Goal: Entertainment & Leisure: Consume media (video, audio)

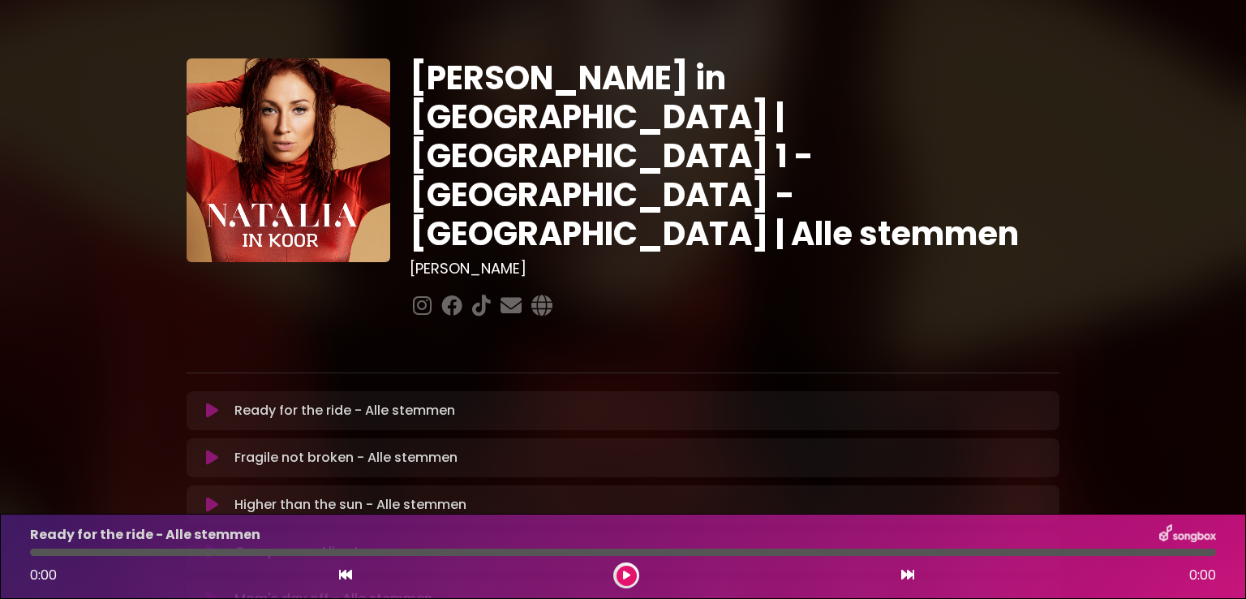
click at [1181, 171] on div "[PERSON_NAME] in [GEOGRAPHIC_DATA] | [GEOGRAPHIC_DATA] 1 - [GEOGRAPHIC_DATA] - …" at bounding box center [623, 497] width 1246 height 956
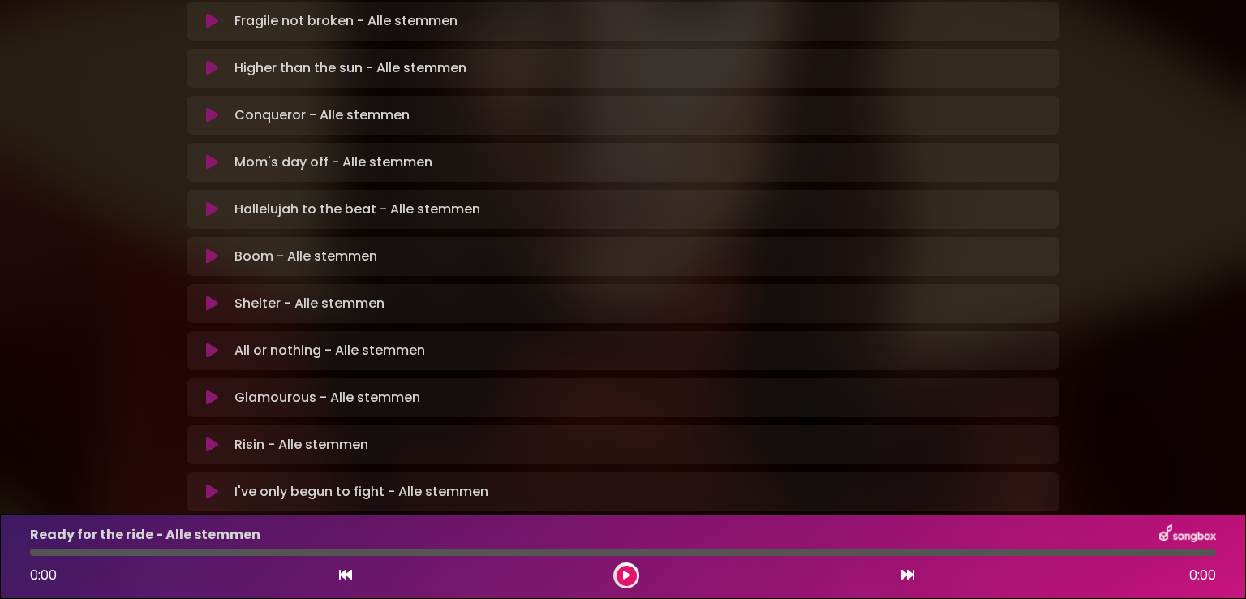
scroll to position [477, 0]
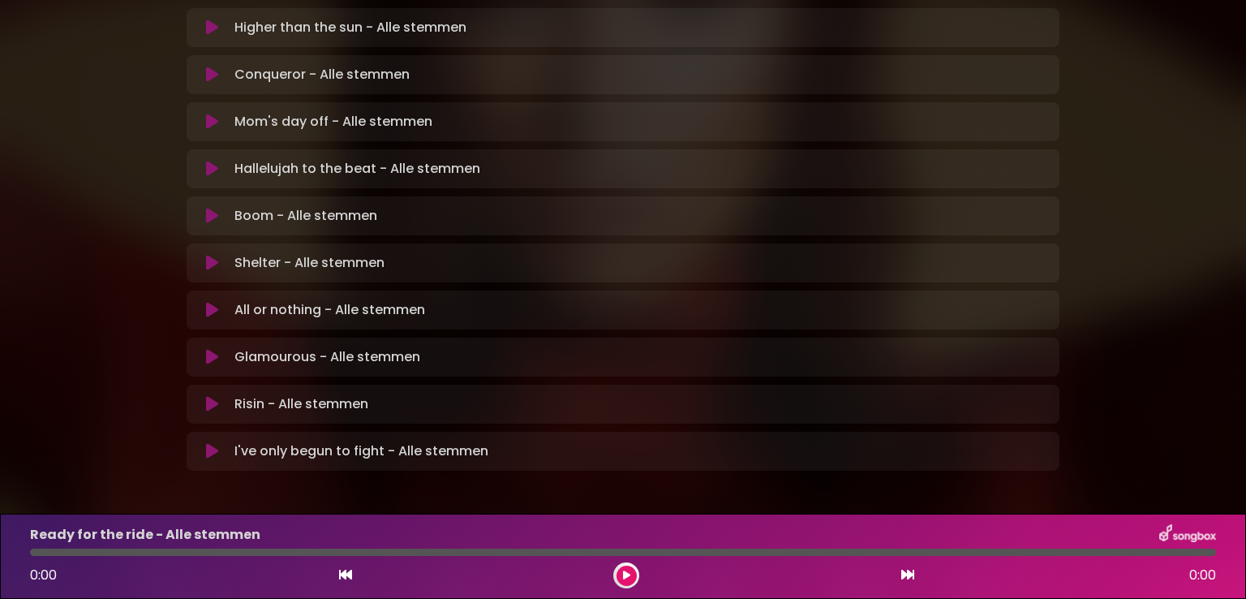
click at [211, 396] on icon at bounding box center [212, 404] width 12 height 16
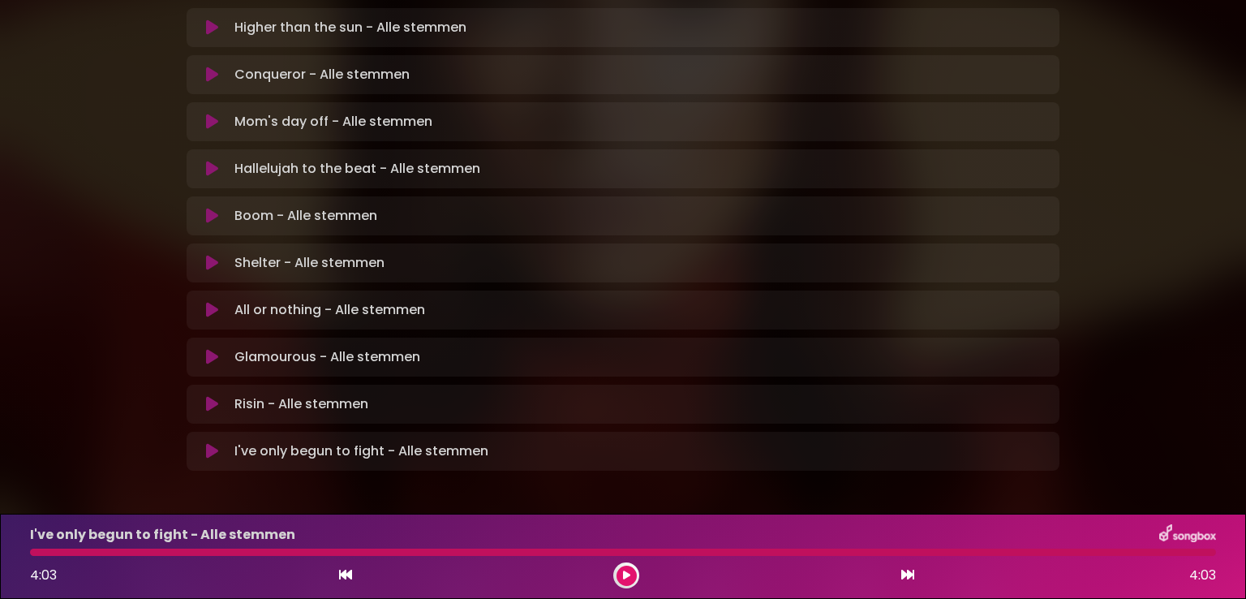
click at [204, 443] on button at bounding box center [212, 451] width 32 height 16
click at [209, 349] on icon at bounding box center [212, 357] width 12 height 16
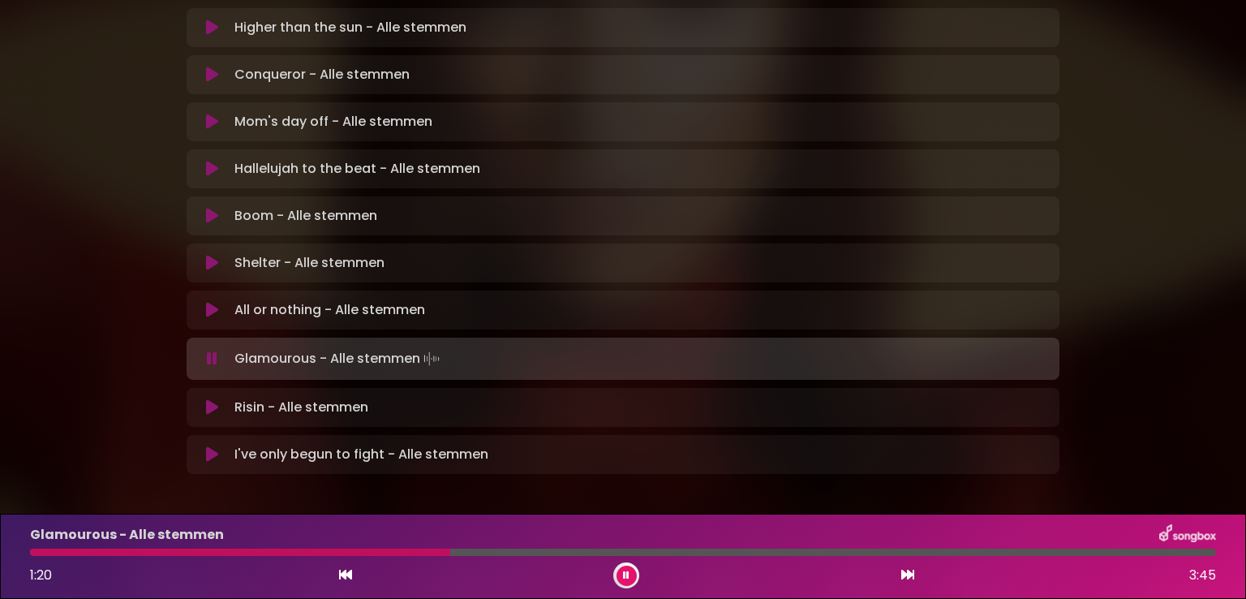
click at [360, 550] on div at bounding box center [240, 551] width 420 height 7
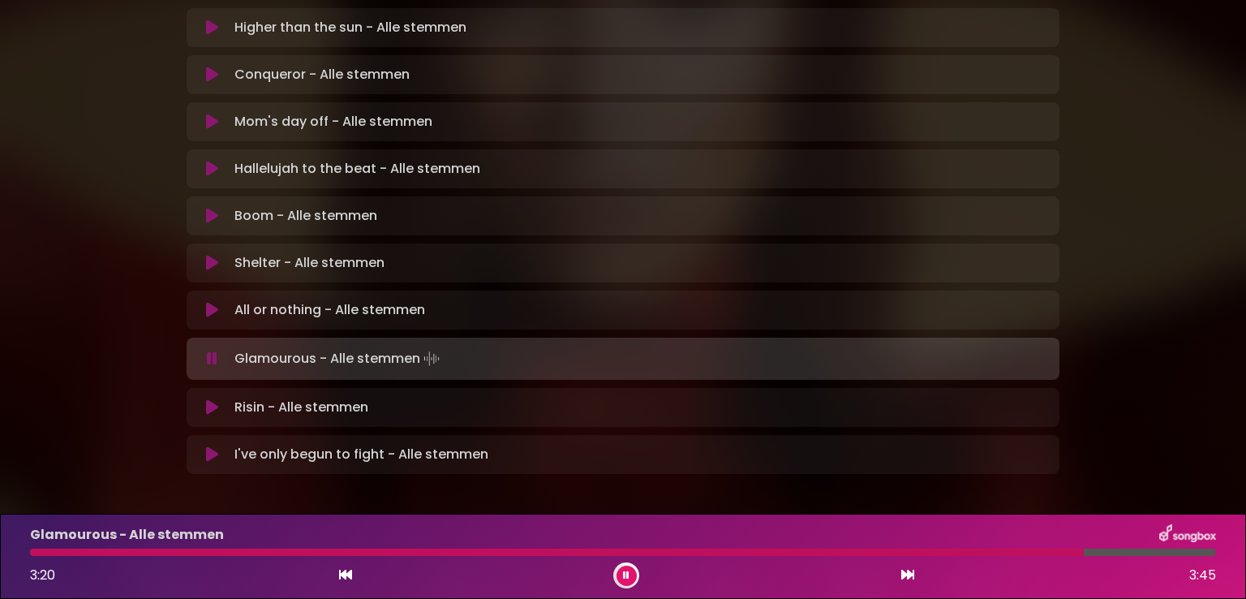
click at [626, 574] on icon at bounding box center [626, 575] width 6 height 10
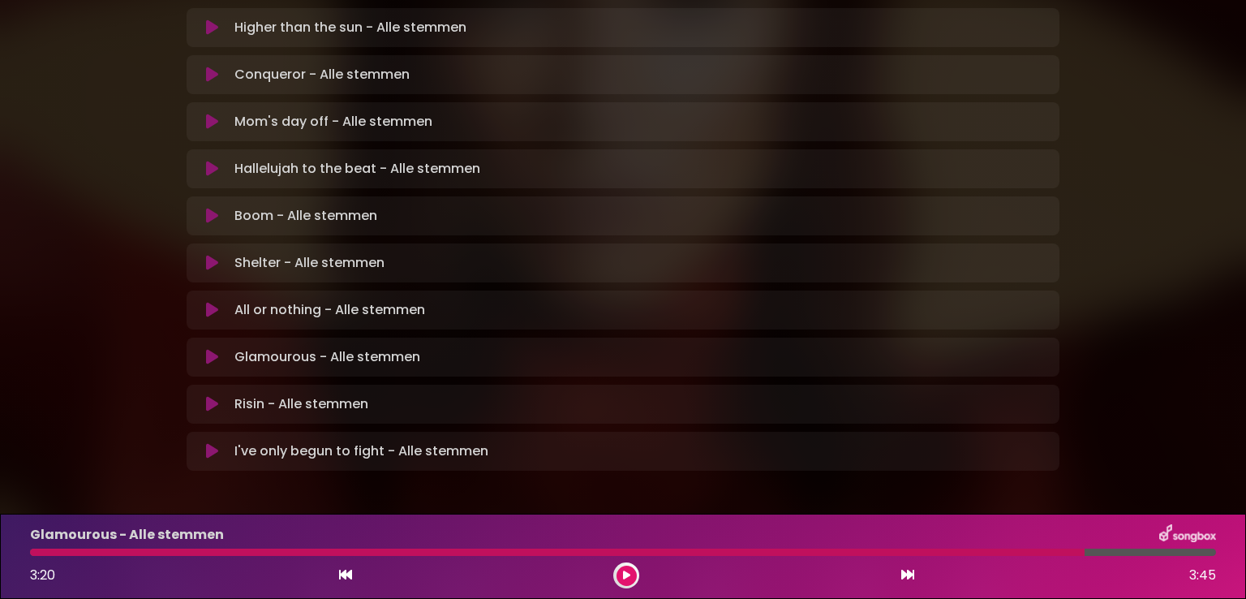
click at [213, 349] on icon at bounding box center [212, 357] width 12 height 16
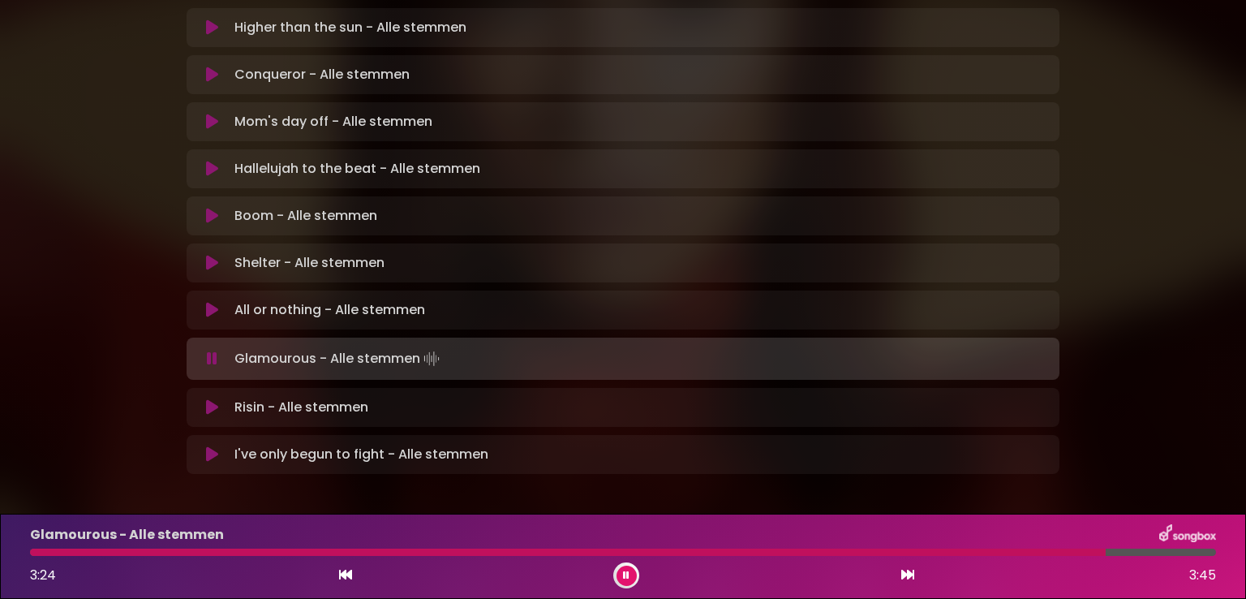
click at [38, 551] on div at bounding box center [568, 551] width 1076 height 7
click at [355, 300] on p "All or nothing - Alle stemmen Loading Track..." at bounding box center [329, 309] width 191 height 19
click at [217, 302] on icon at bounding box center [212, 310] width 12 height 16
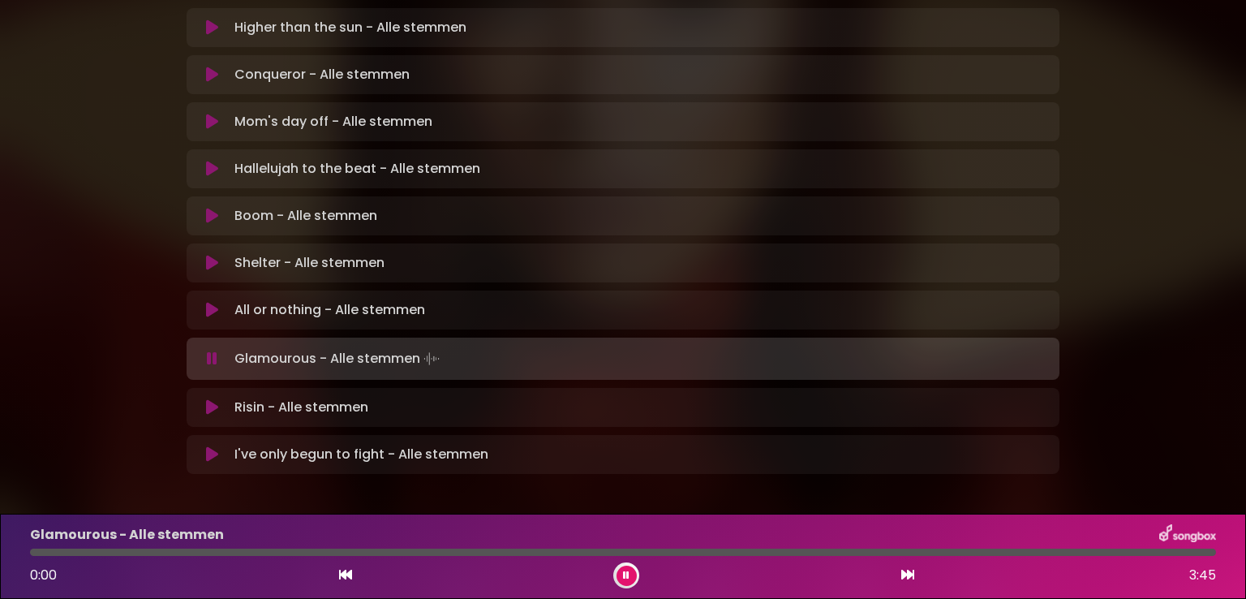
click at [618, 578] on button at bounding box center [627, 576] width 20 height 20
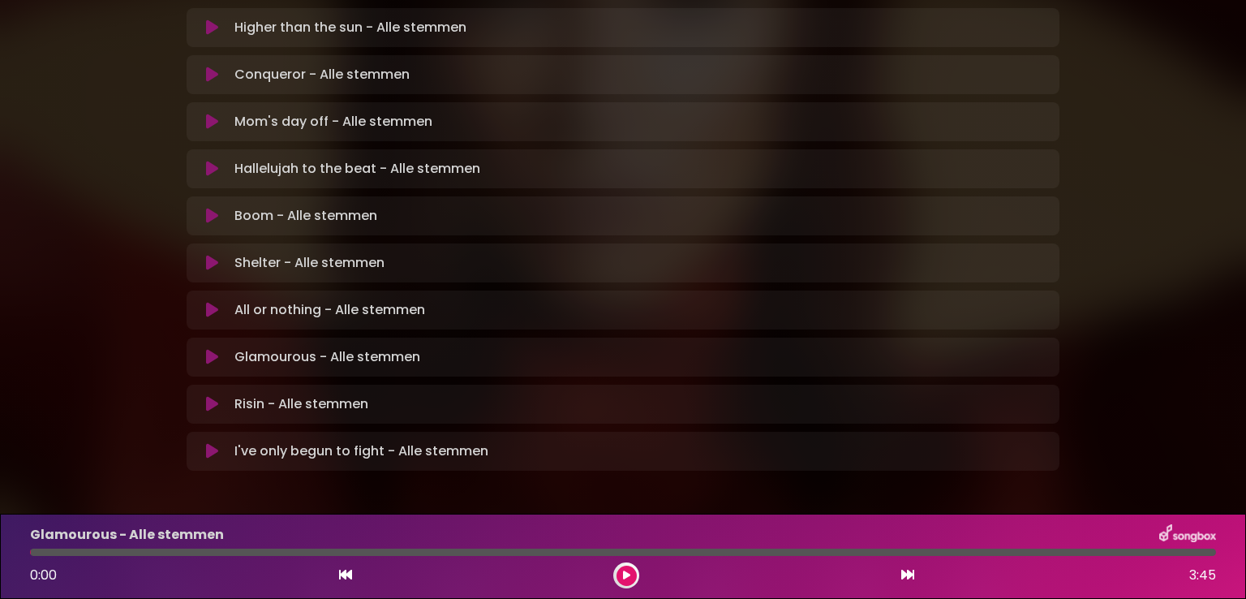
click at [207, 255] on icon at bounding box center [212, 263] width 12 height 16
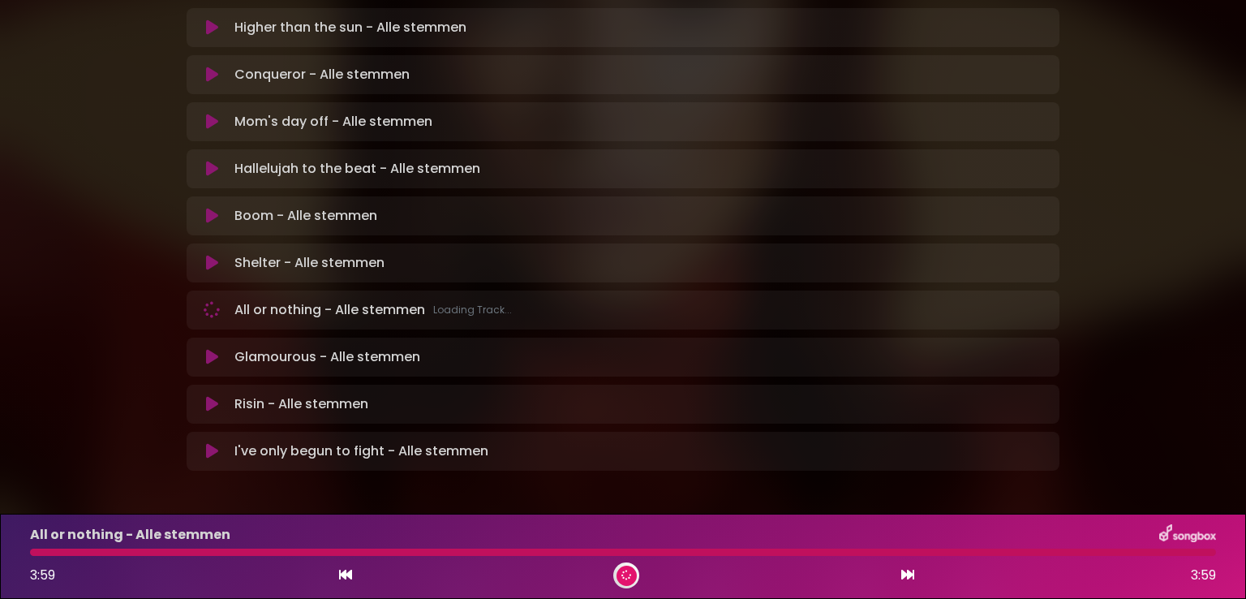
click at [206, 206] on div "Boom - Alle stemmen Loading Track..." at bounding box center [623, 215] width 854 height 19
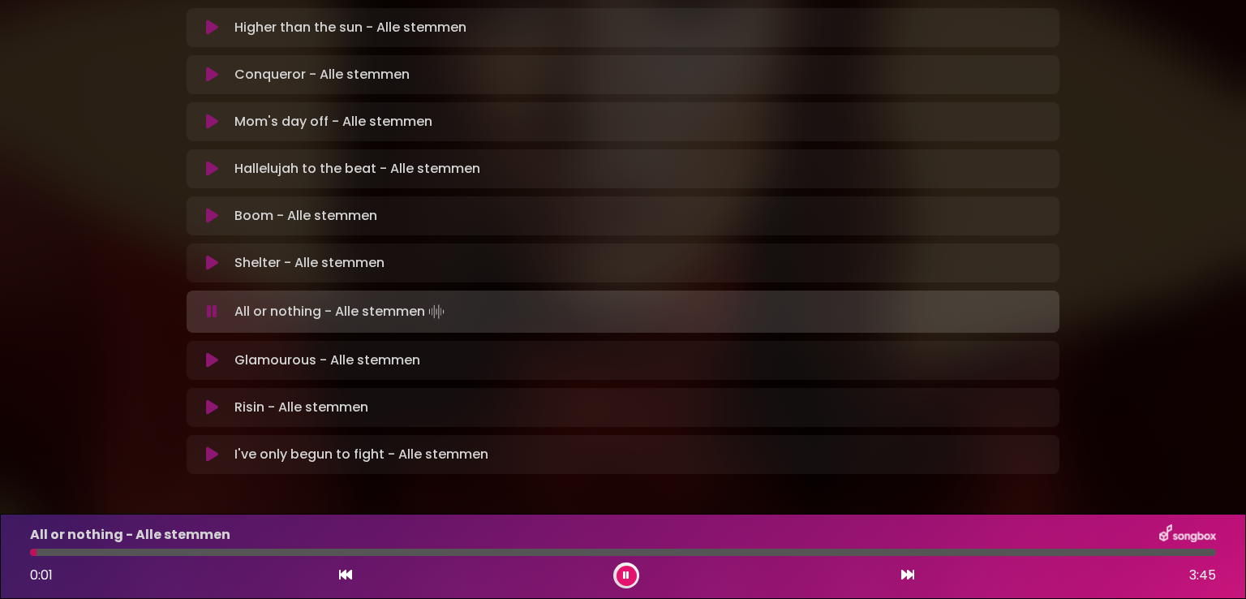
click at [210, 208] on icon at bounding box center [212, 216] width 12 height 16
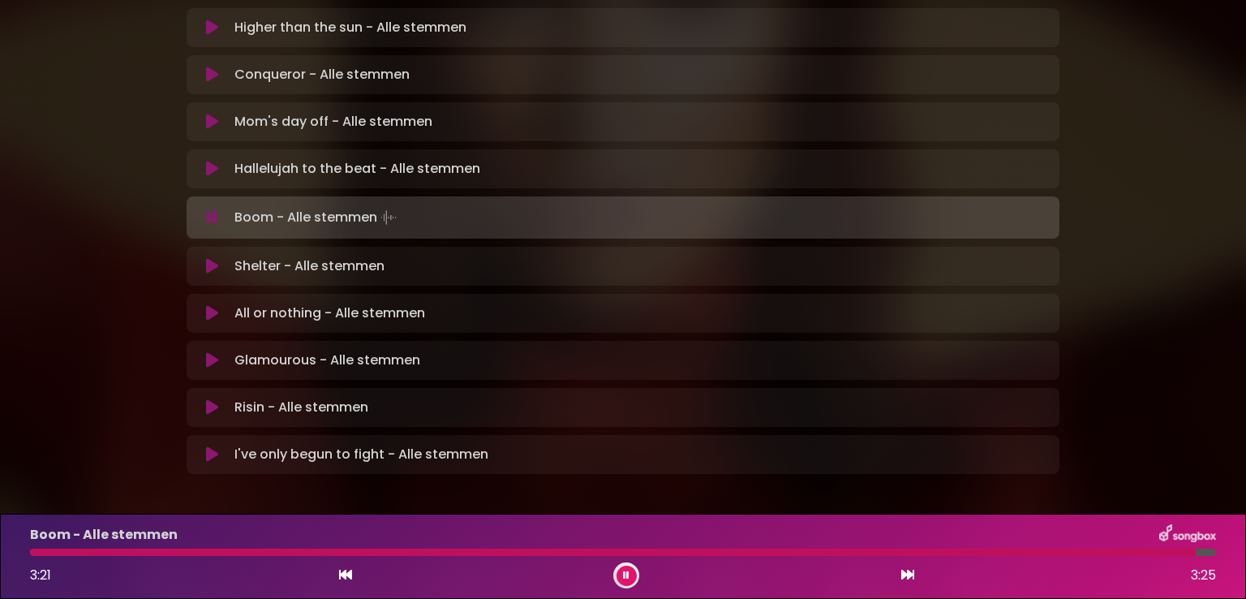
click at [626, 573] on icon at bounding box center [626, 575] width 8 height 11
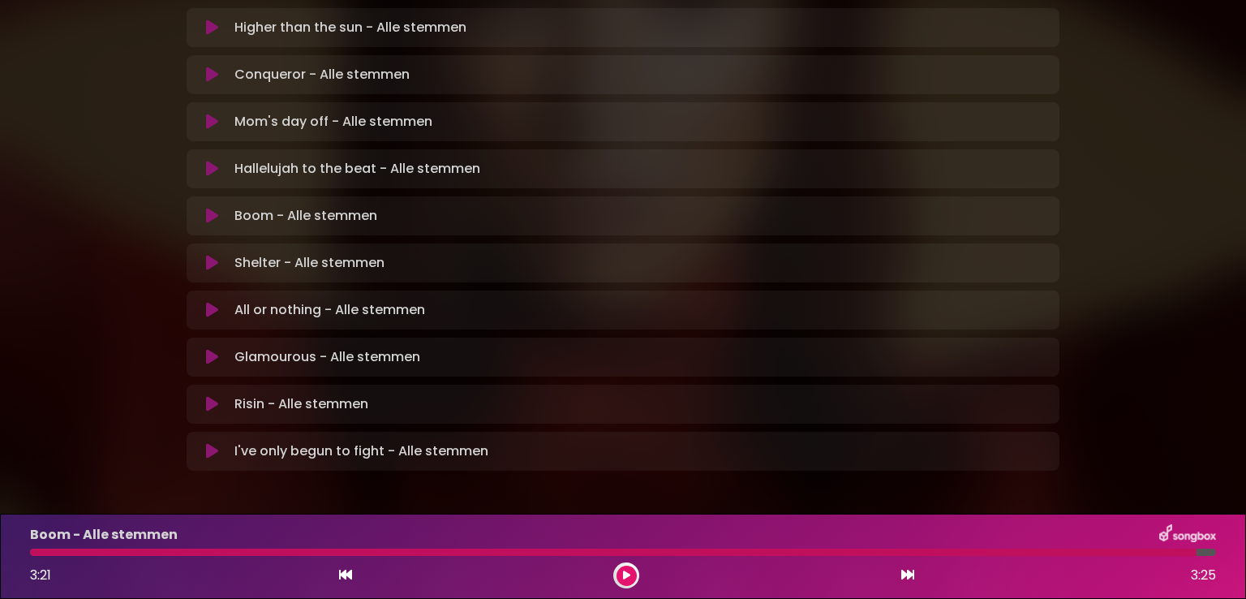
click at [209, 161] on icon at bounding box center [212, 169] width 12 height 16
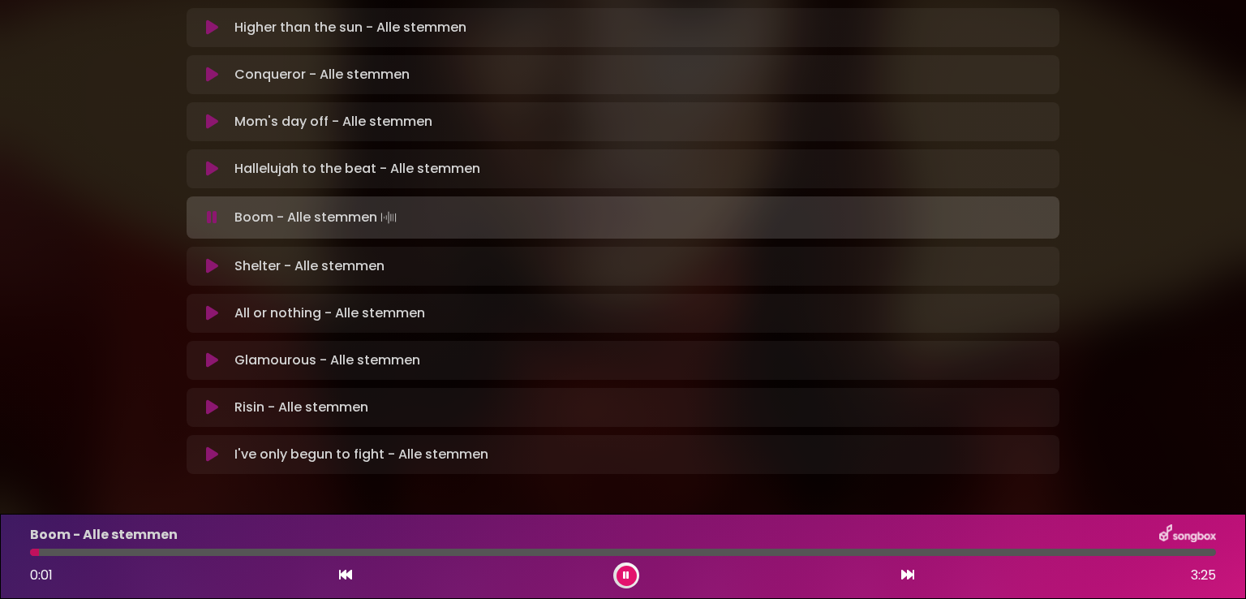
click at [626, 570] on icon at bounding box center [626, 575] width 10 height 11
